Goal: Task Accomplishment & Management: Manage account settings

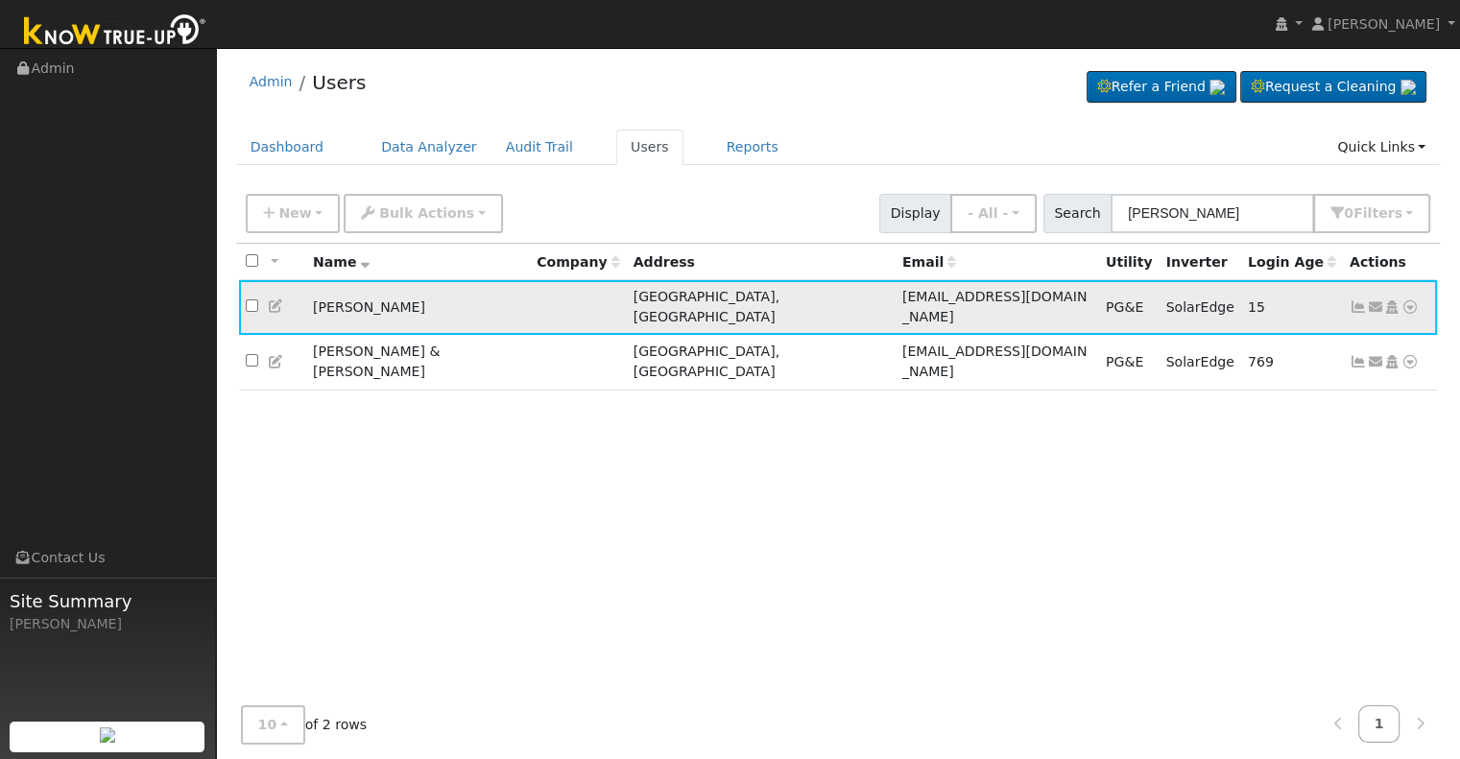
click at [1352, 300] on icon at bounding box center [1358, 306] width 17 height 13
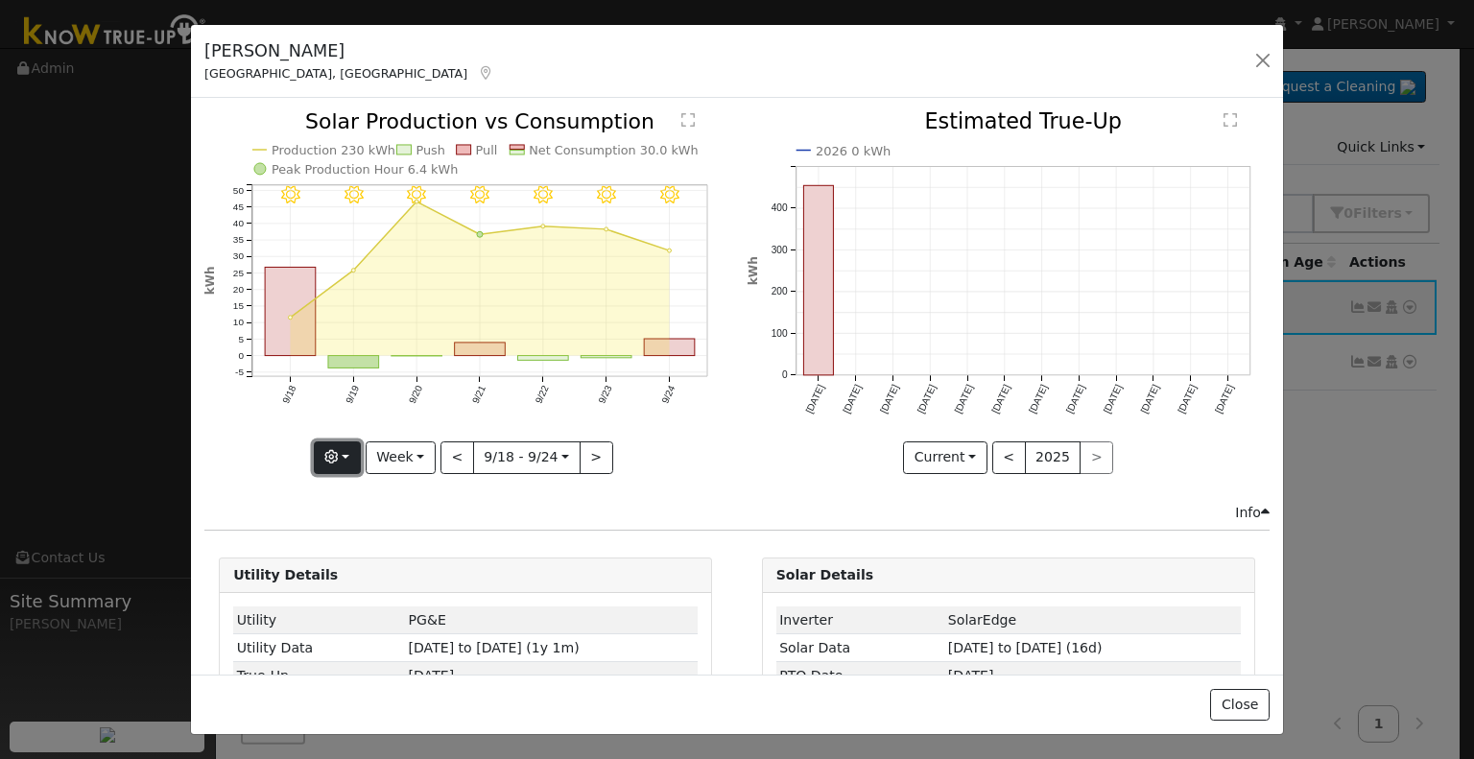
click at [346, 448] on button "button" at bounding box center [337, 458] width 47 height 33
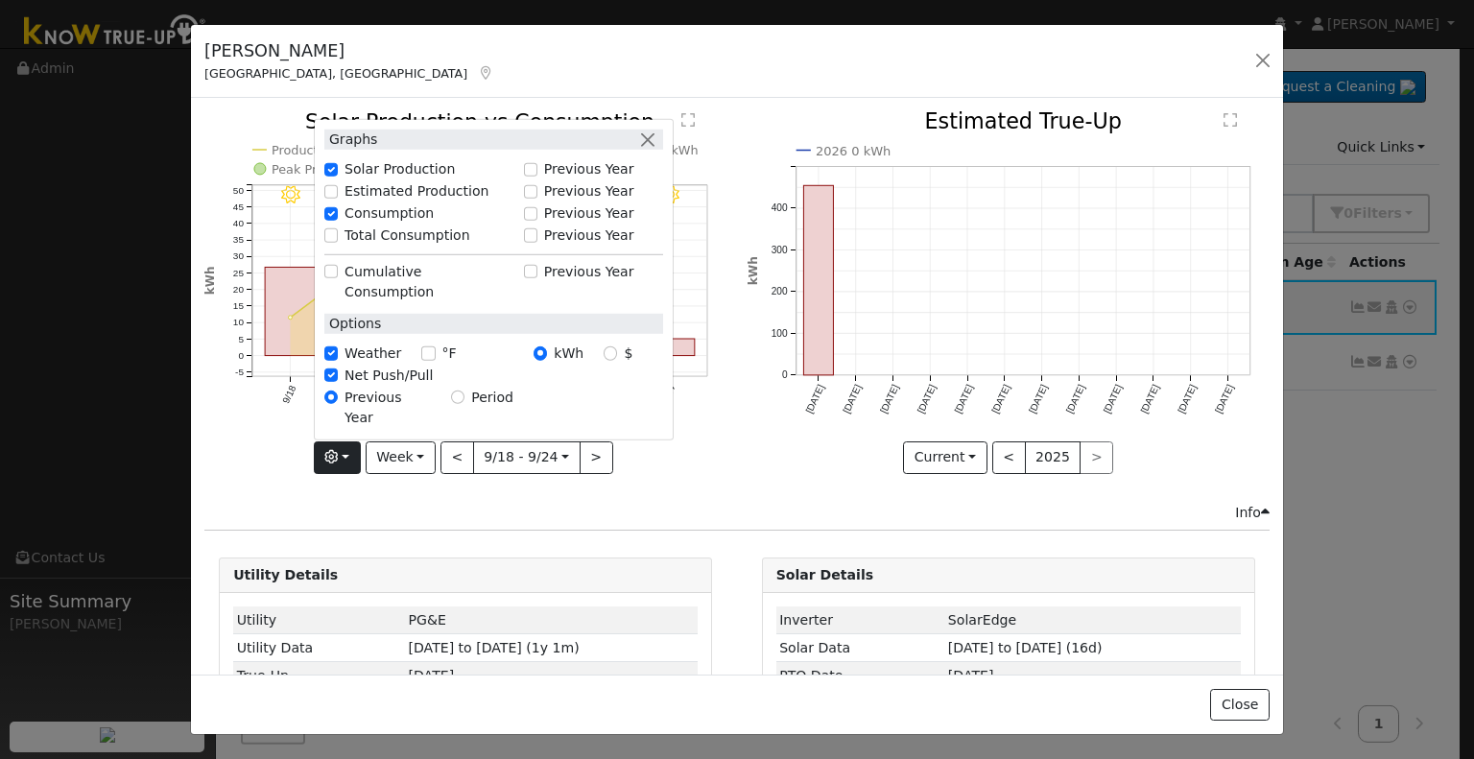
click at [365, 386] on label "Net Push/Pull" at bounding box center [389, 376] width 88 height 20
click at [338, 382] on input "Net Push/Pull" at bounding box center [330, 375] width 13 height 13
checkbox input "false"
click at [250, 443] on icon "9/24 - MostlyClear 9/23 - Clear 9/22 - Clear 9/21 - Clear 9/20 - Clear 9/19 - C…" at bounding box center [465, 291] width 522 height 360
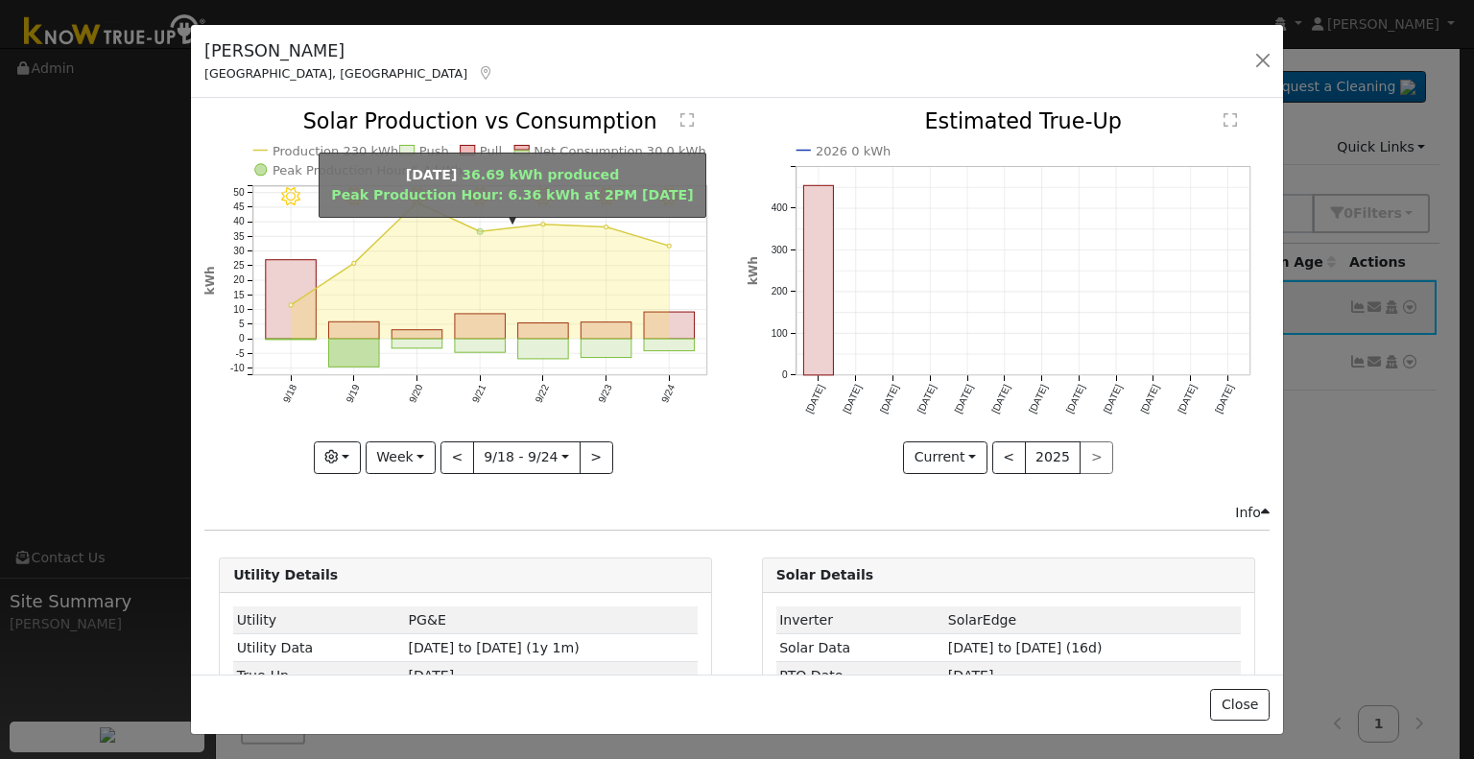
drag, startPoint x: 412, startPoint y: 203, endPoint x: 478, endPoint y: 229, distance: 71.5
click at [478, 229] on g "9/24 - MostlyClear 9/23 - Clear 9/22 - Clear 9/21 - Clear 9/20 - Clear 9/19 - C…" at bounding box center [456, 257] width 504 height 296
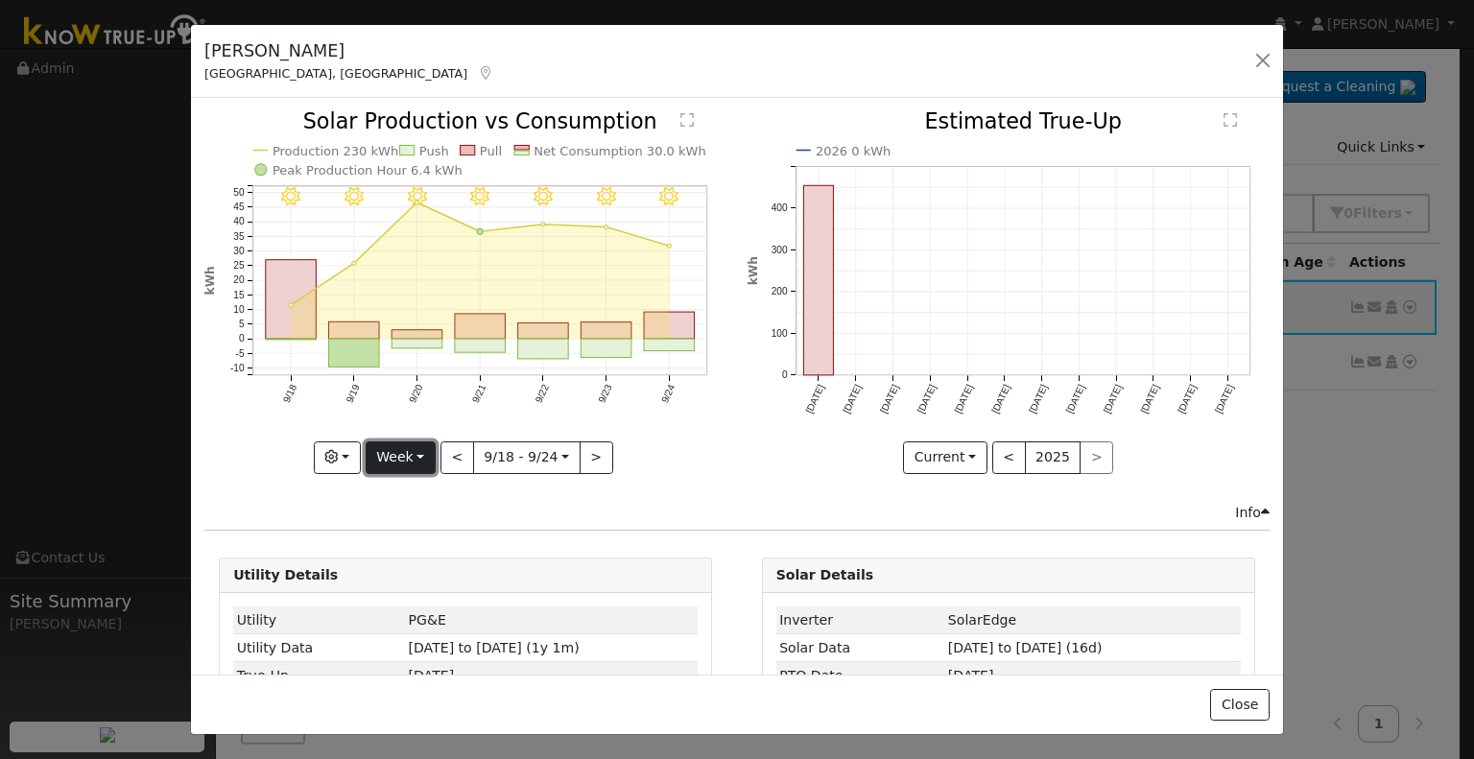
click at [415, 455] on button "Week" at bounding box center [401, 458] width 70 height 33
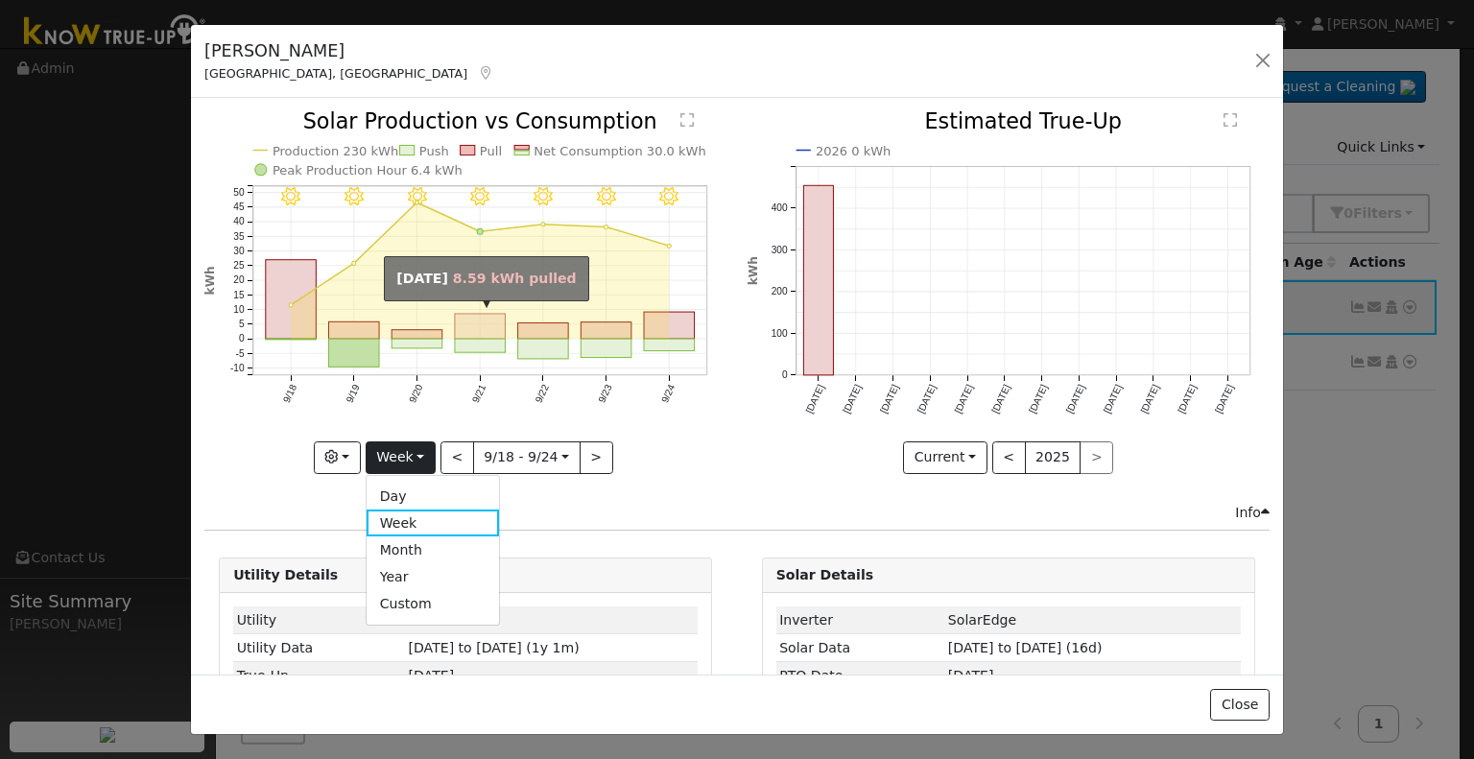
click at [472, 320] on rect "onclick=""" at bounding box center [480, 326] width 51 height 25
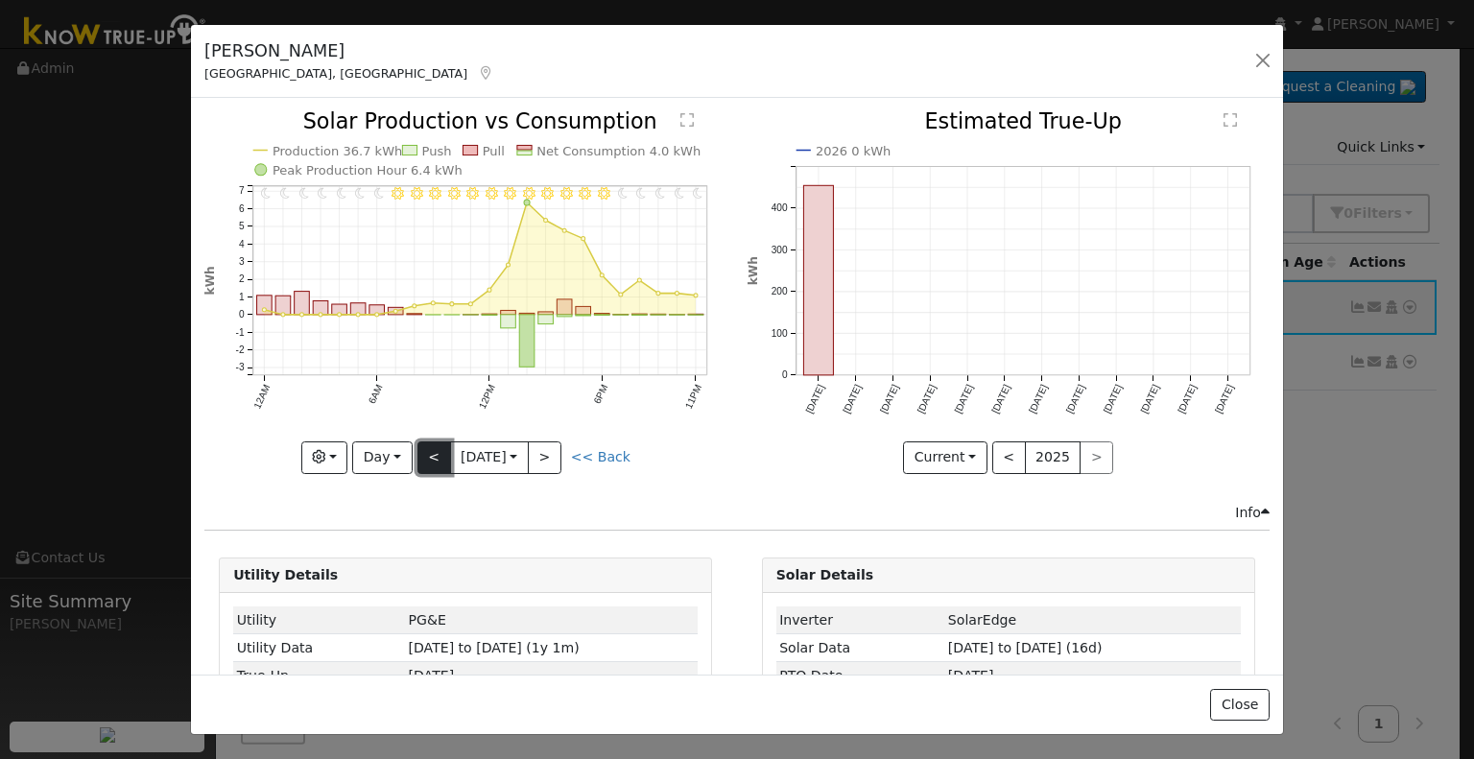
click at [429, 453] on button "<" at bounding box center [435, 458] width 34 height 33
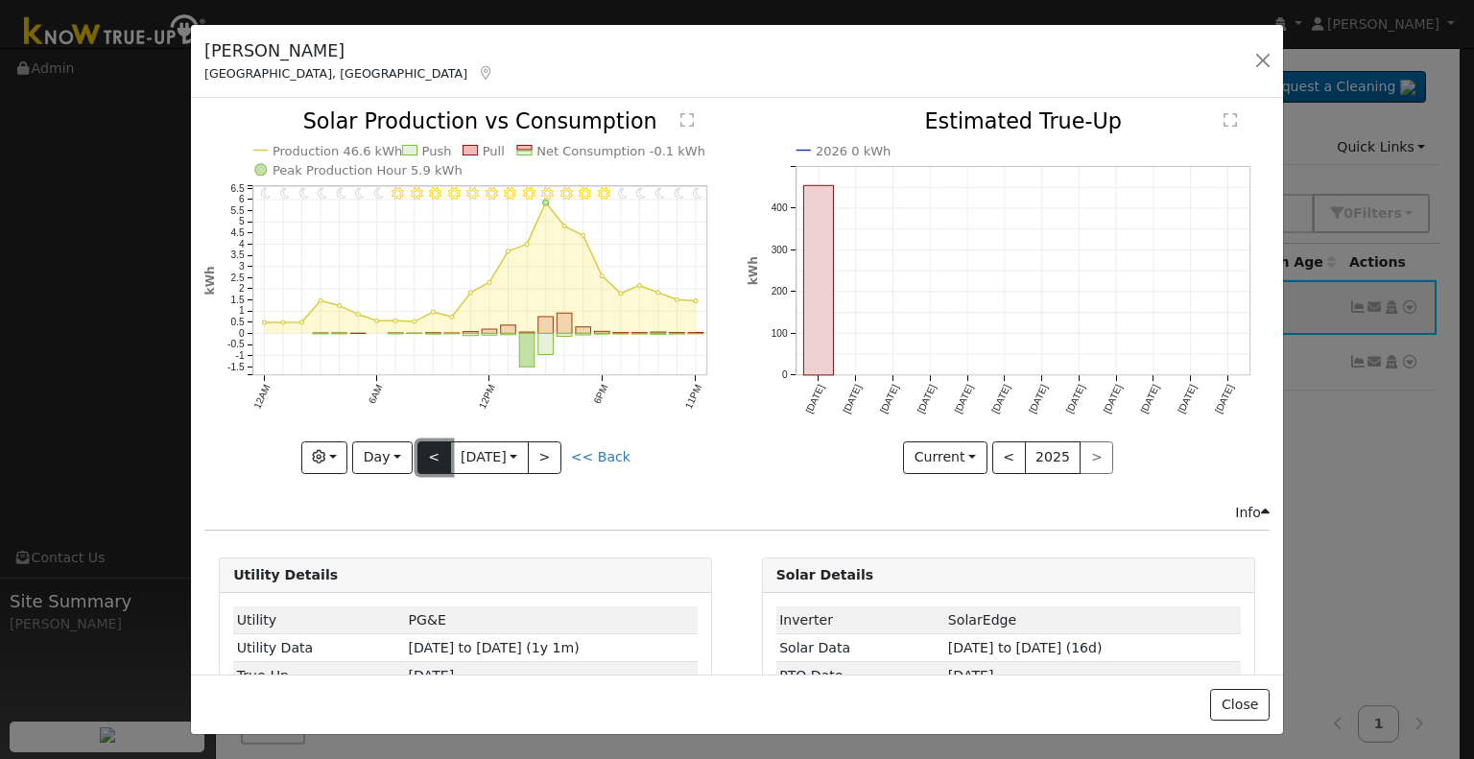
click at [429, 453] on button "<" at bounding box center [435, 458] width 34 height 33
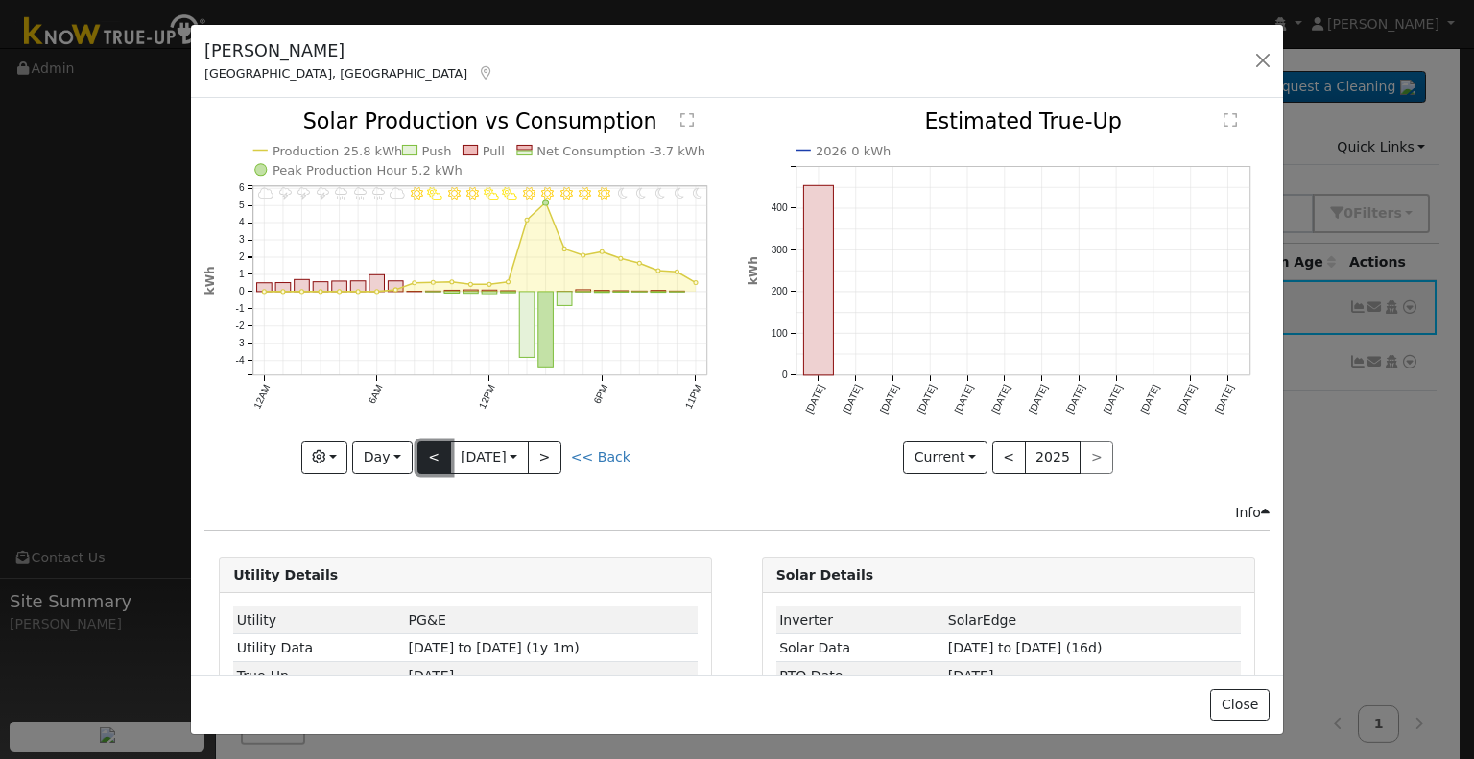
click at [429, 453] on button "<" at bounding box center [435, 458] width 34 height 33
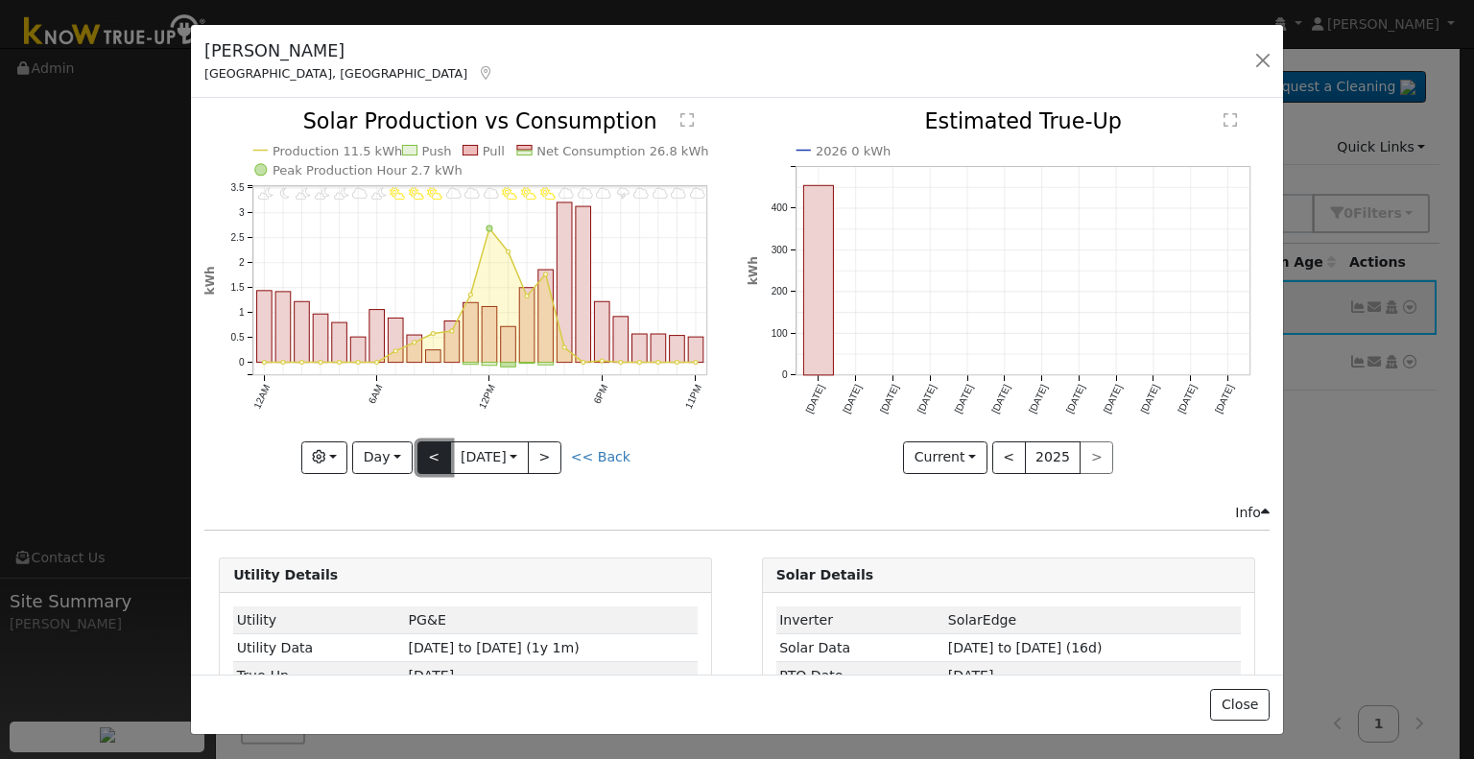
click at [429, 453] on button "<" at bounding box center [435, 458] width 34 height 33
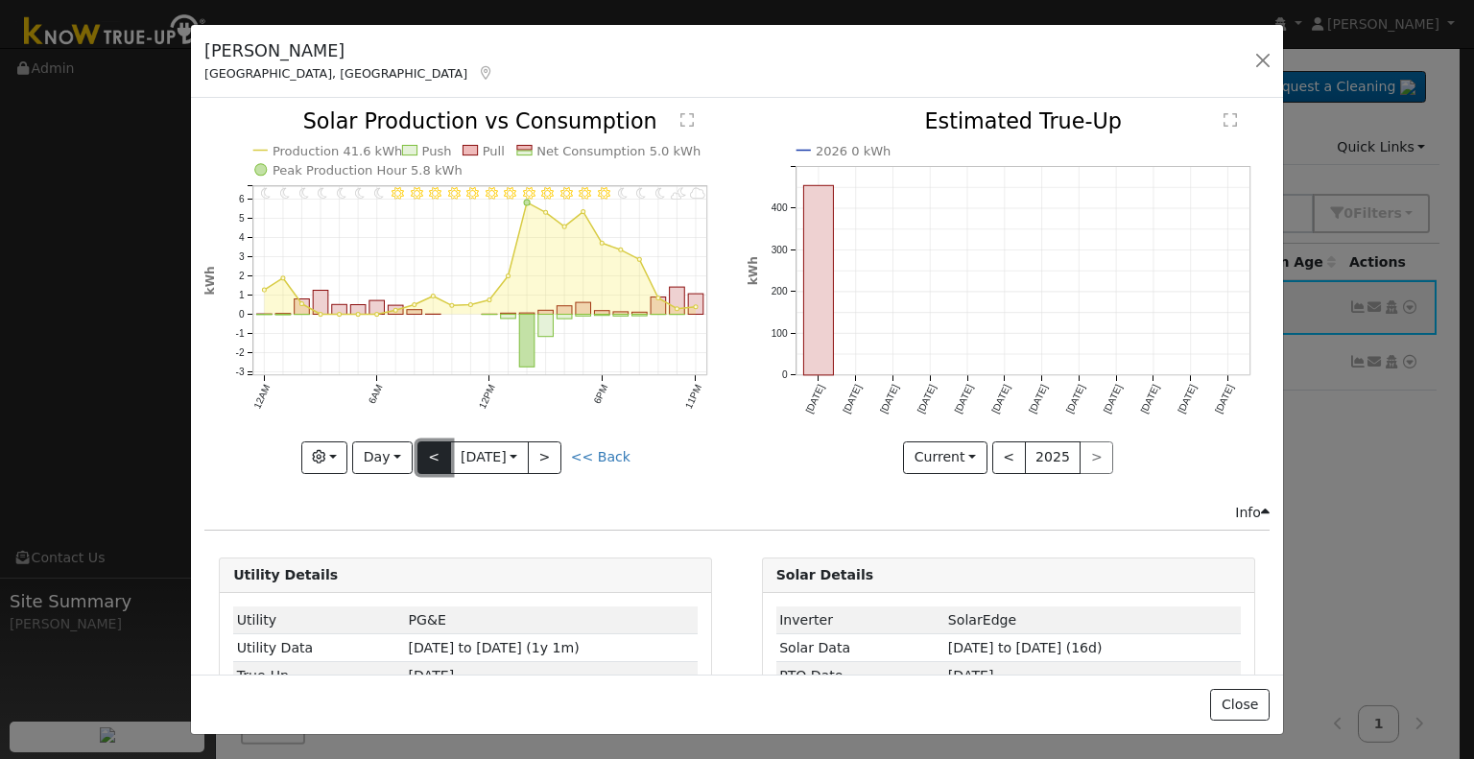
click at [429, 453] on button "<" at bounding box center [435, 458] width 34 height 33
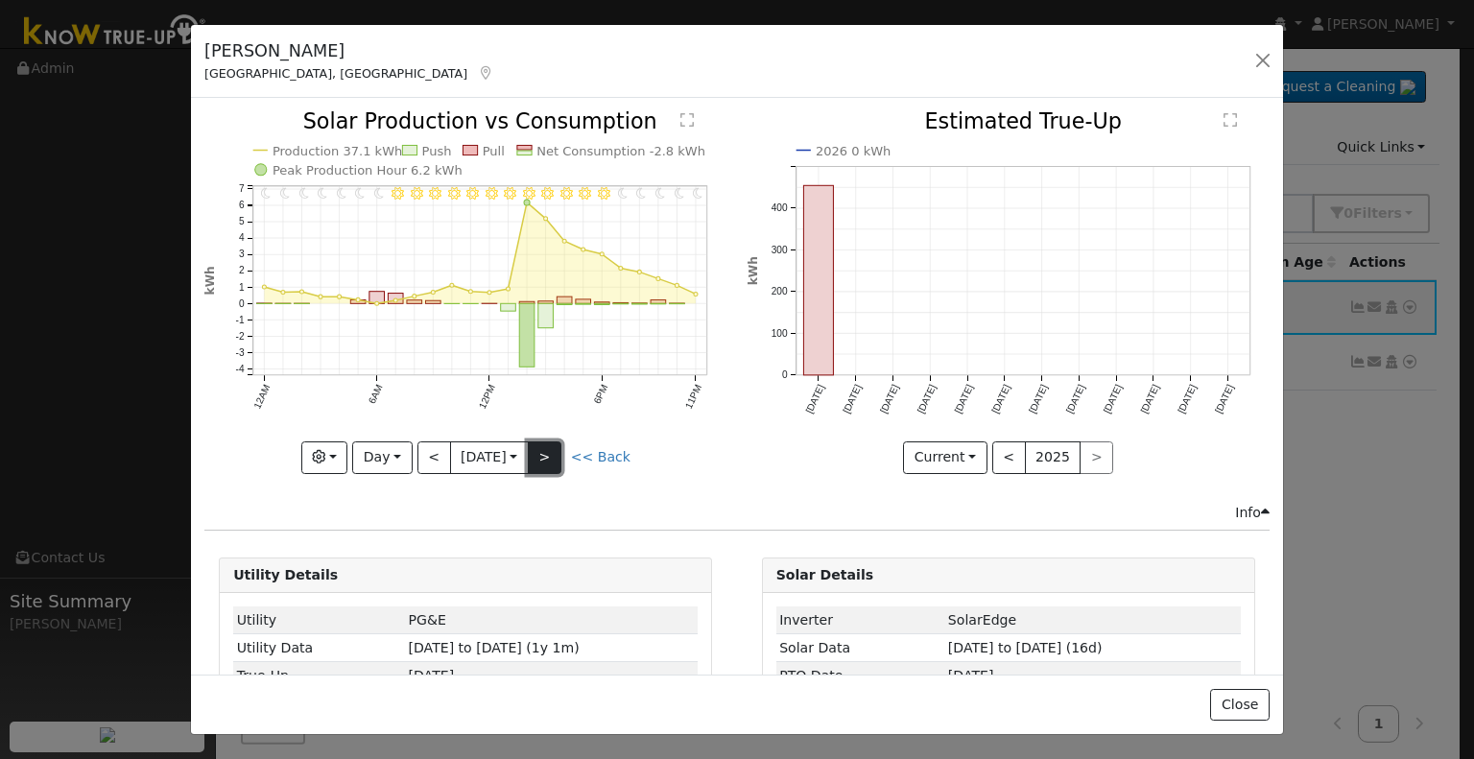
click at [550, 452] on button ">" at bounding box center [545, 458] width 34 height 33
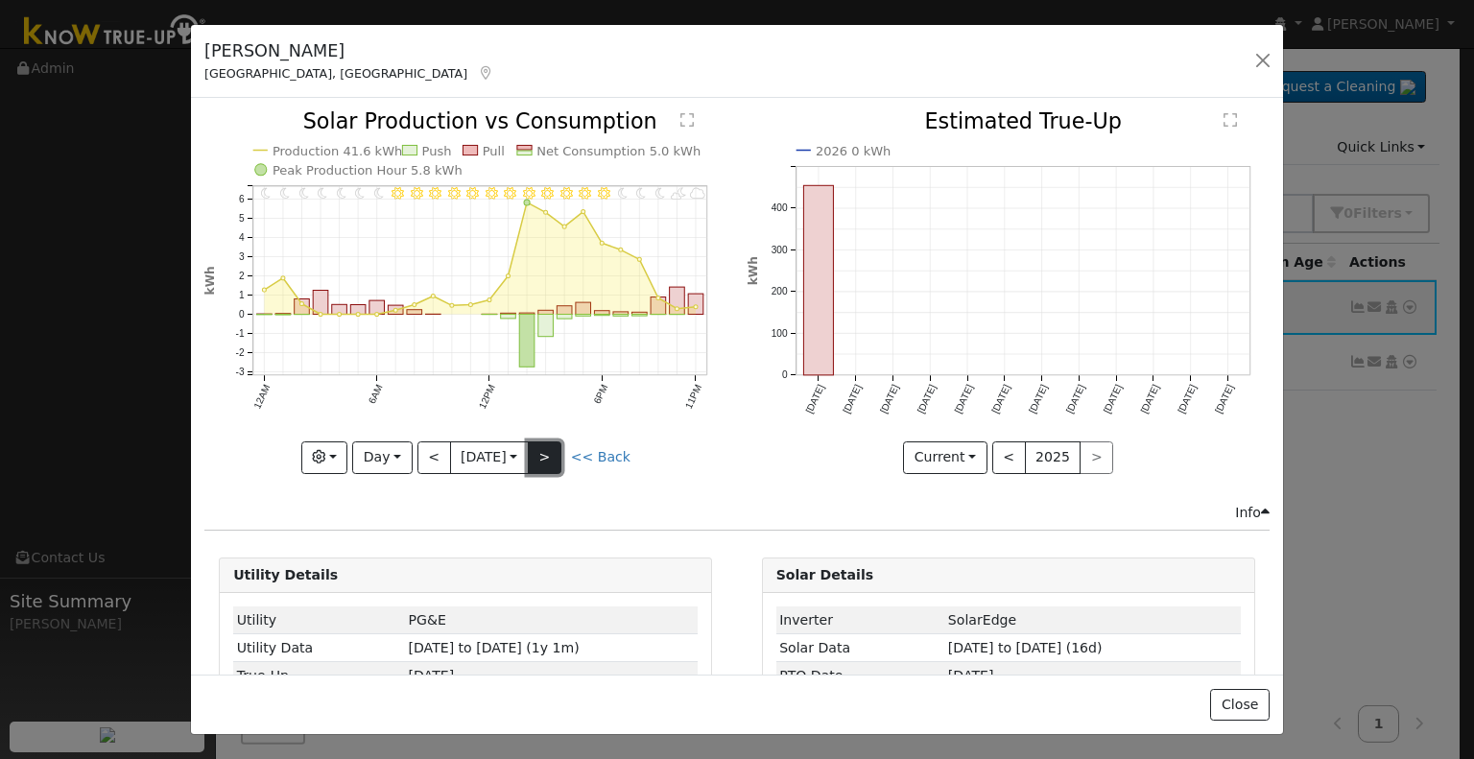
click at [550, 452] on button ">" at bounding box center [545, 458] width 34 height 33
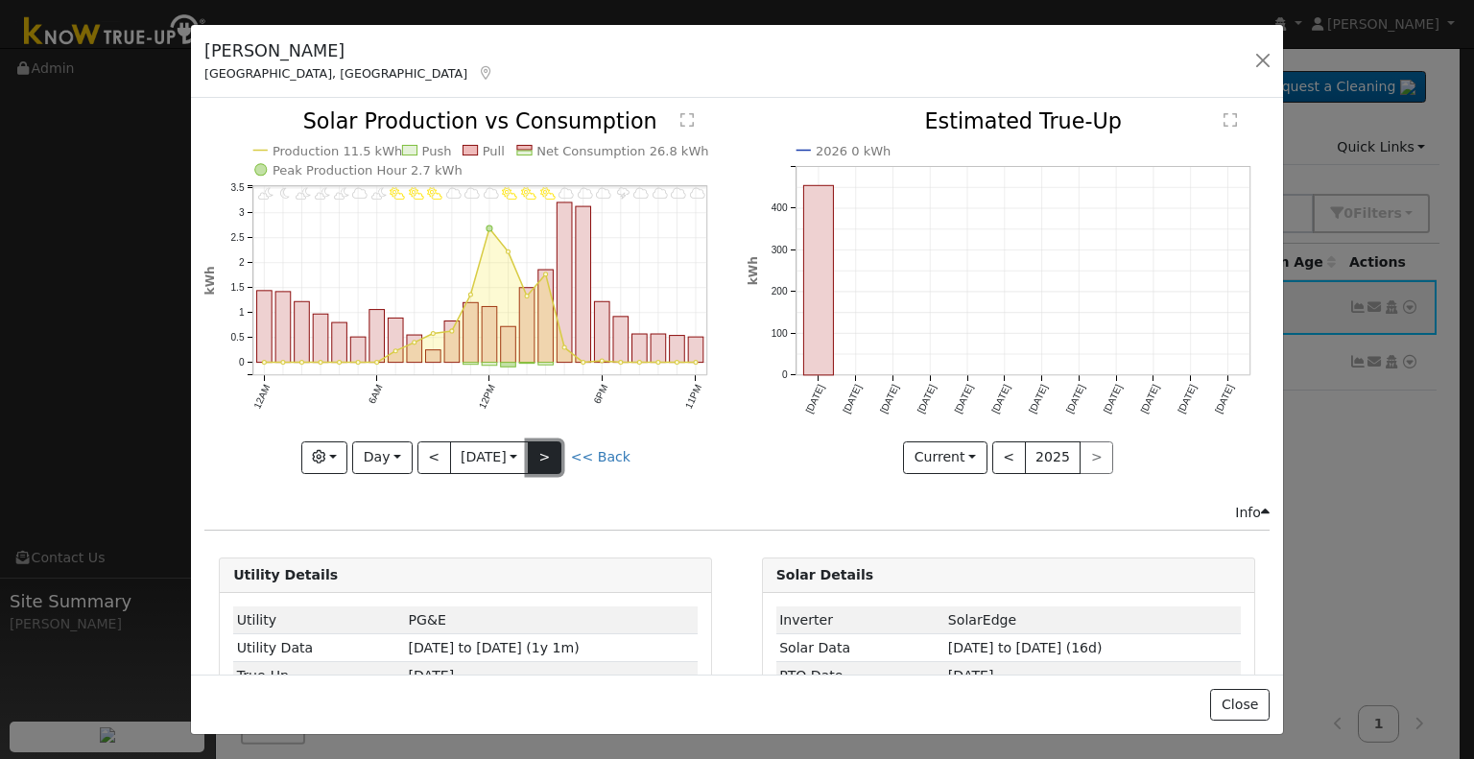
click at [550, 452] on button ">" at bounding box center [545, 458] width 34 height 33
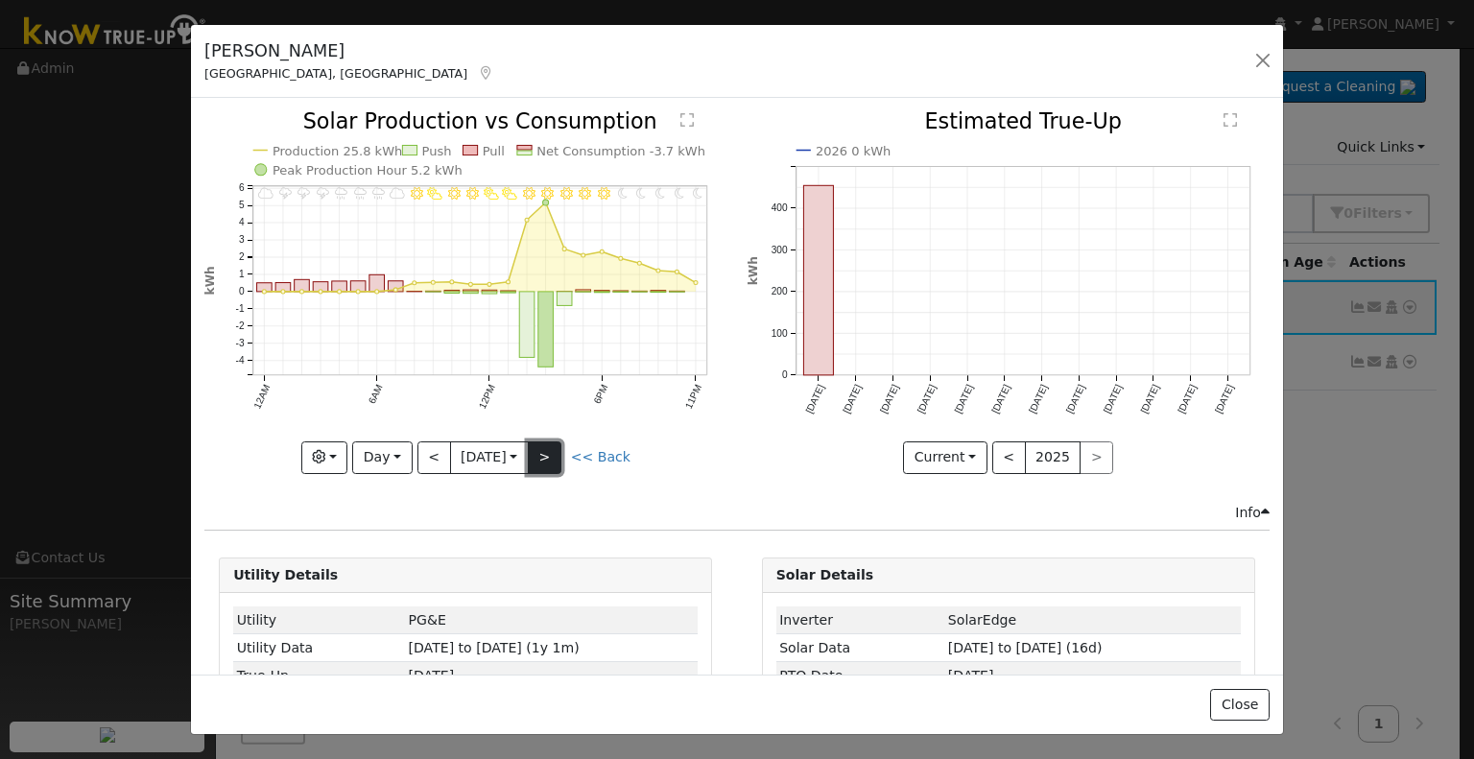
click at [550, 452] on button ">" at bounding box center [545, 458] width 34 height 33
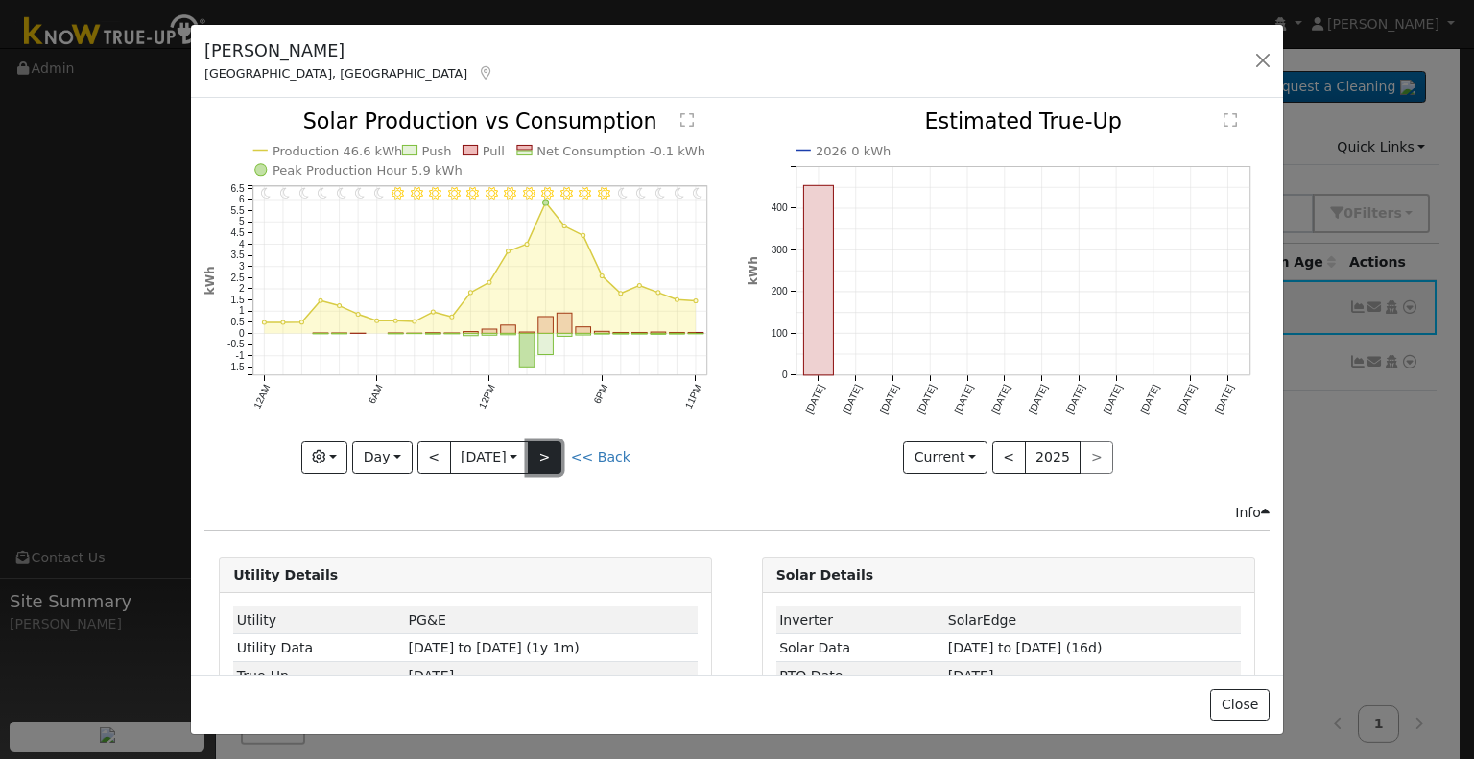
click at [550, 452] on button ">" at bounding box center [545, 458] width 34 height 33
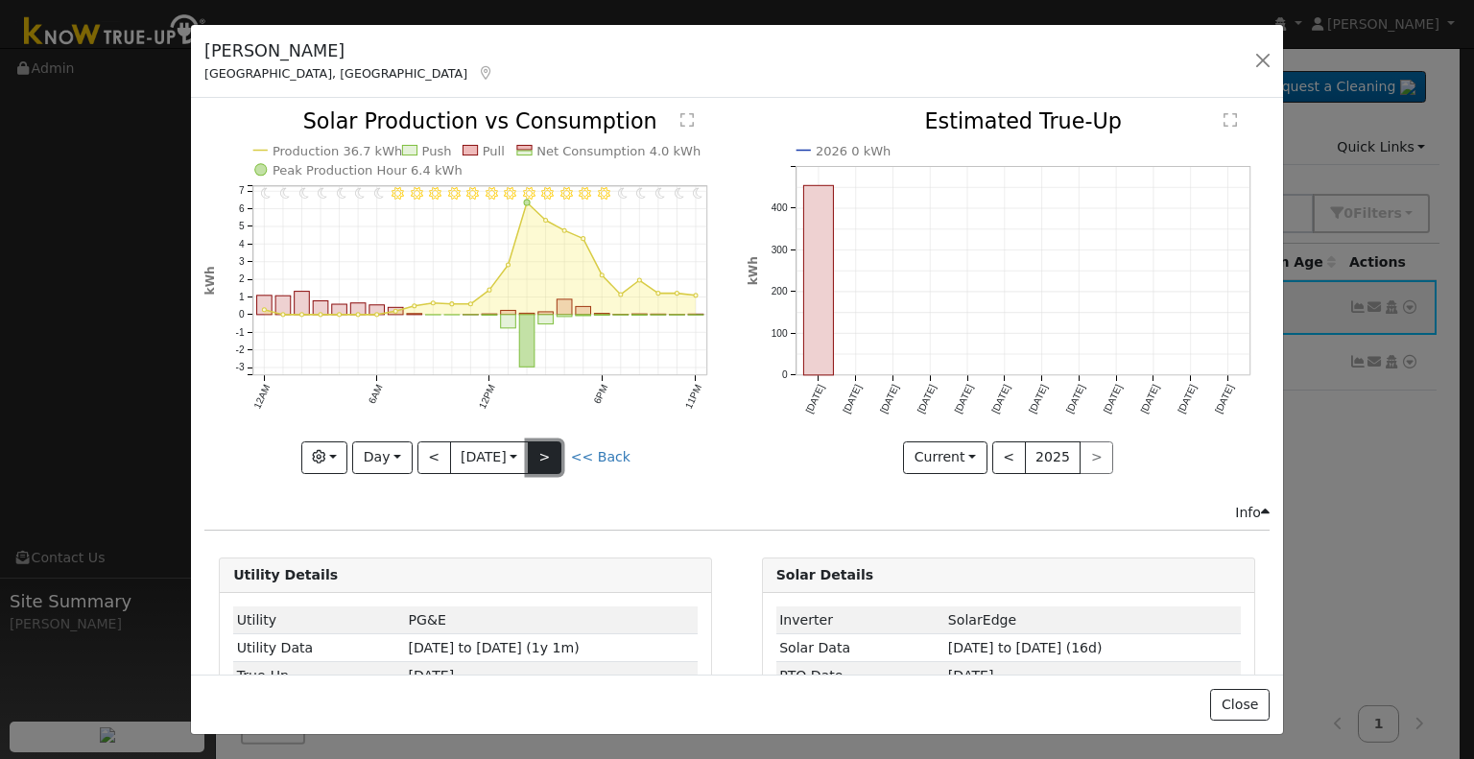
click at [550, 452] on button ">" at bounding box center [545, 458] width 34 height 33
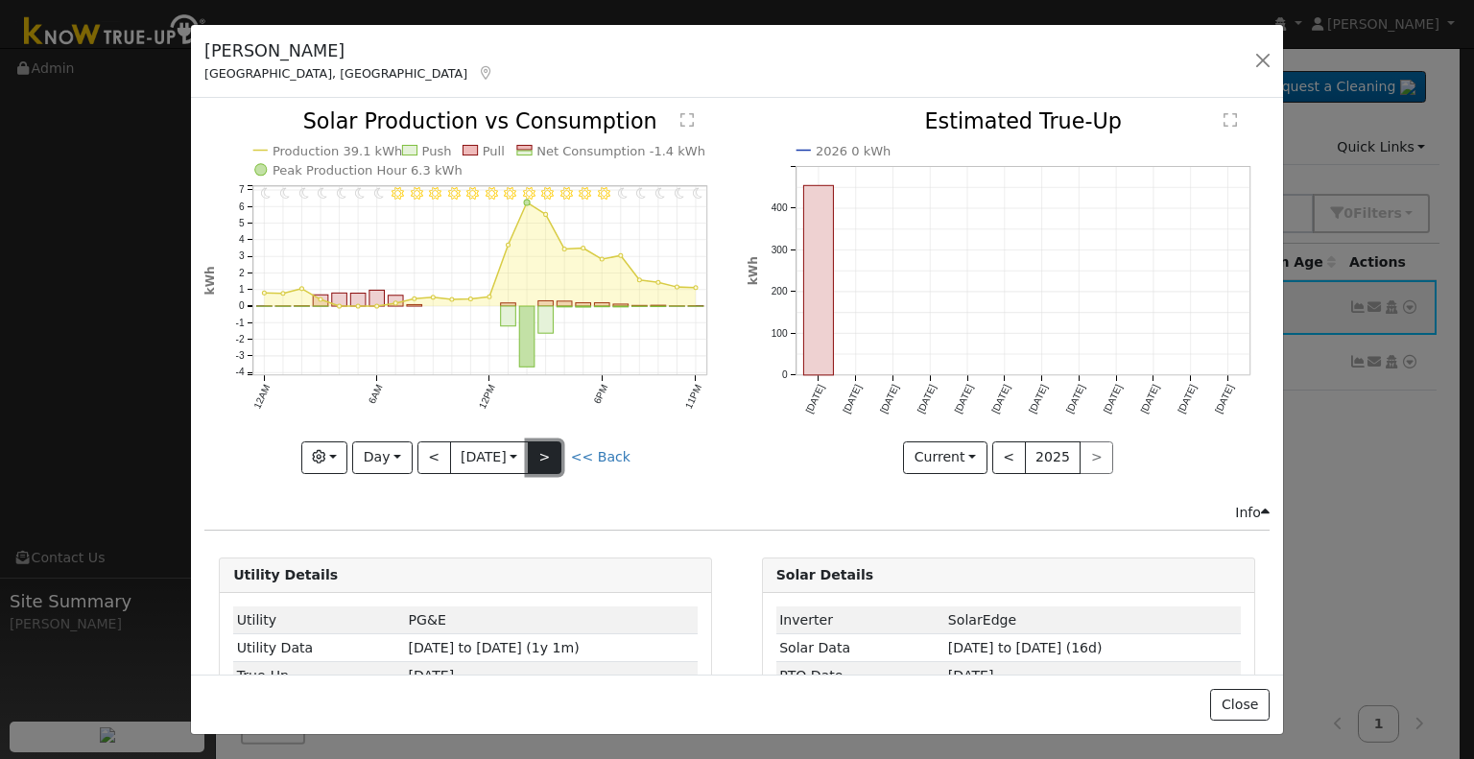
click at [550, 452] on button ">" at bounding box center [545, 458] width 34 height 33
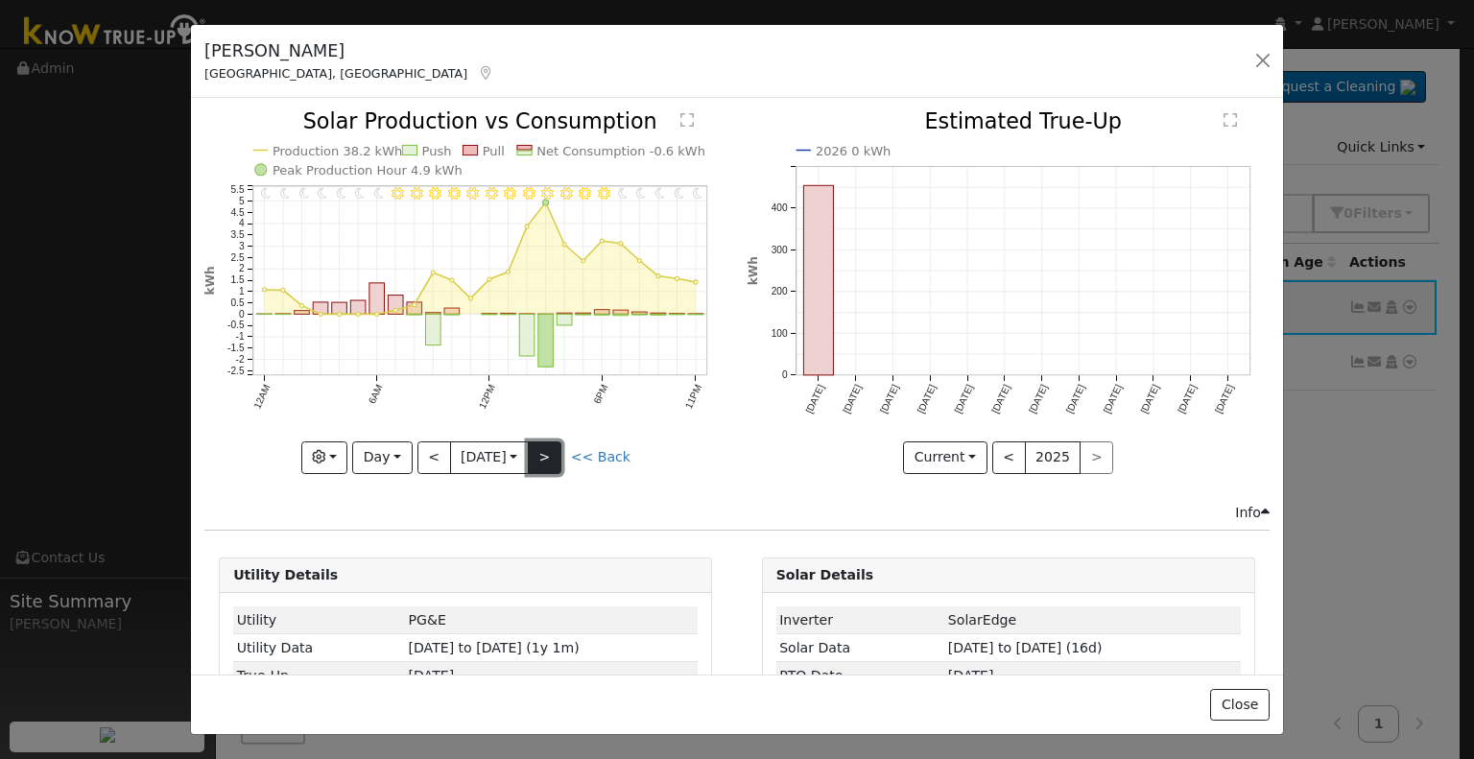
click at [550, 452] on button ">" at bounding box center [545, 458] width 34 height 33
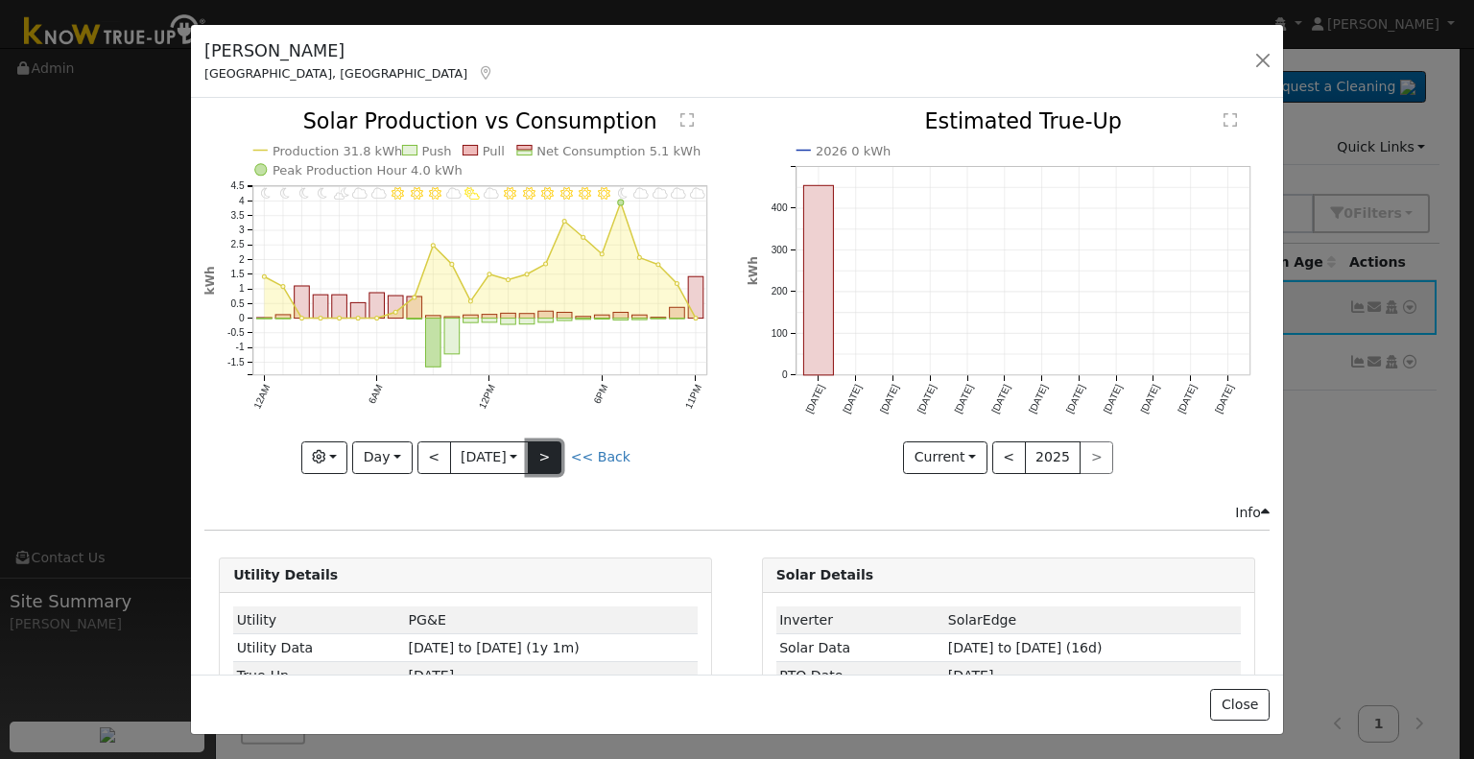
click at [550, 449] on button ">" at bounding box center [545, 458] width 34 height 33
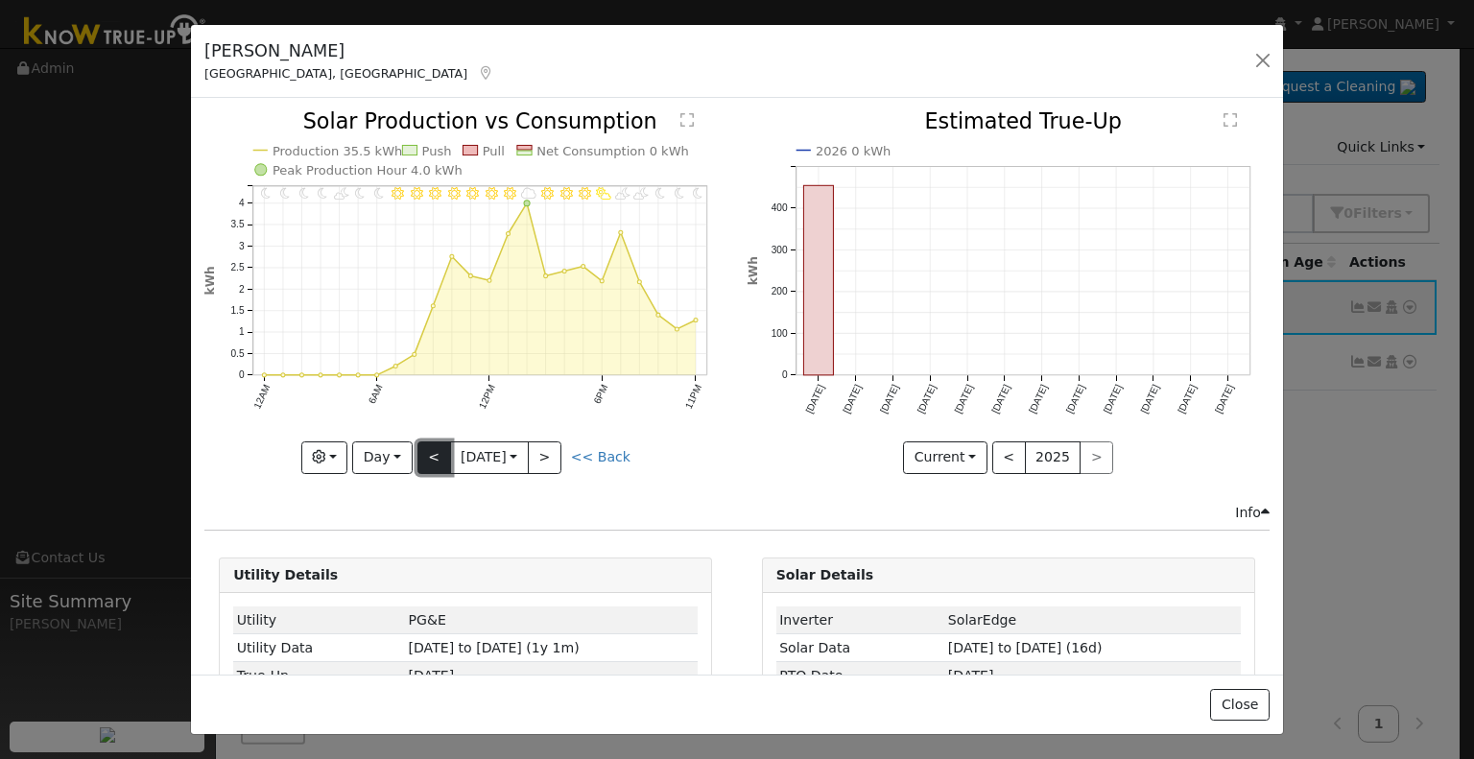
click at [426, 452] on button "<" at bounding box center [435, 458] width 34 height 33
type input "[DATE]"
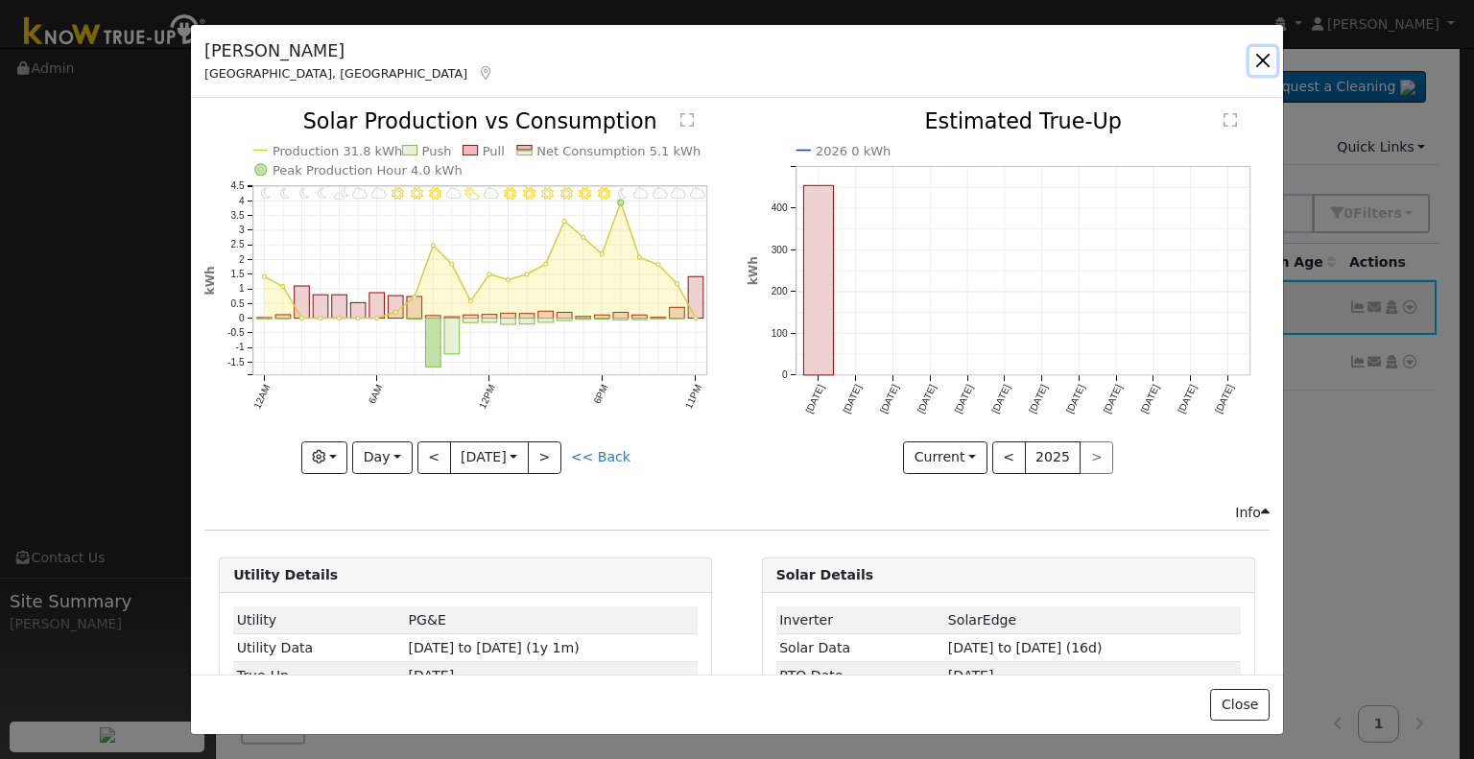
click at [1262, 62] on button "button" at bounding box center [1263, 60] width 27 height 27
